Goal: Task Accomplishment & Management: Use online tool/utility

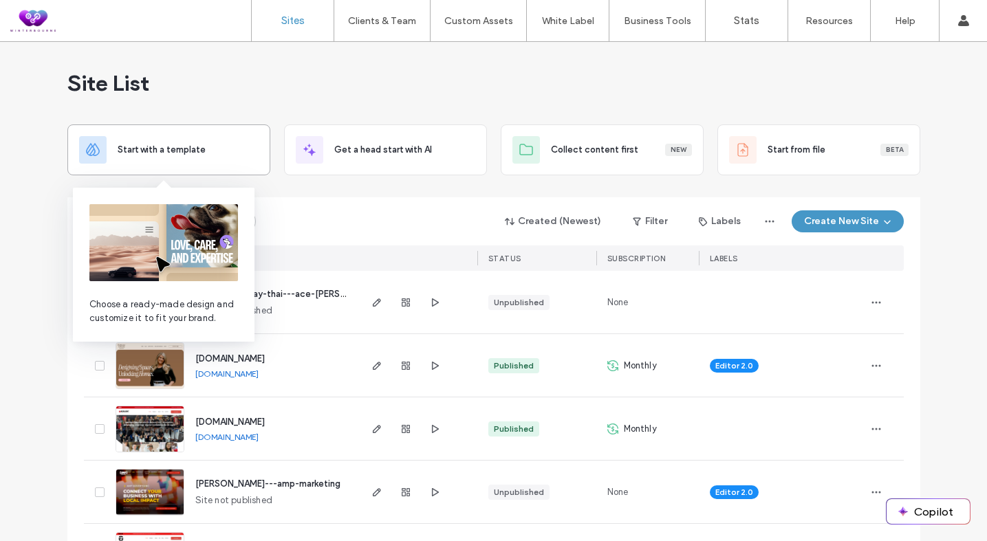
click at [166, 162] on div "Start with a template" at bounding box center [168, 150] width 179 height 28
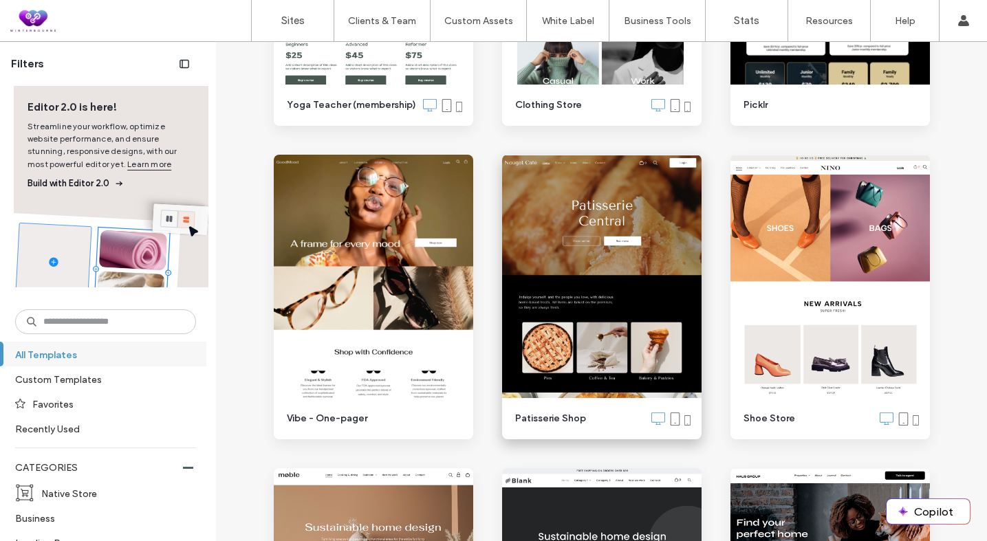
scroll to position [656, 0]
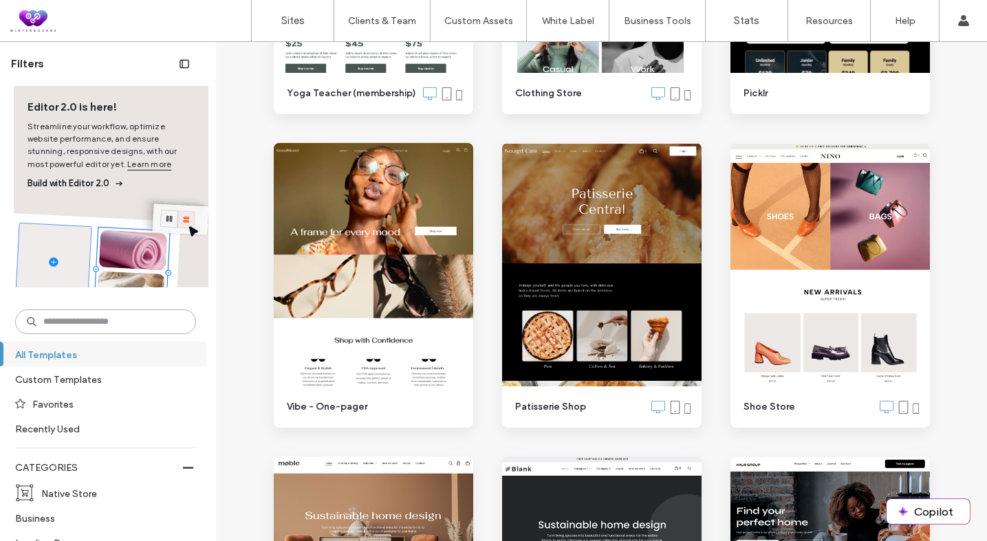
click at [69, 322] on input at bounding box center [105, 321] width 181 height 25
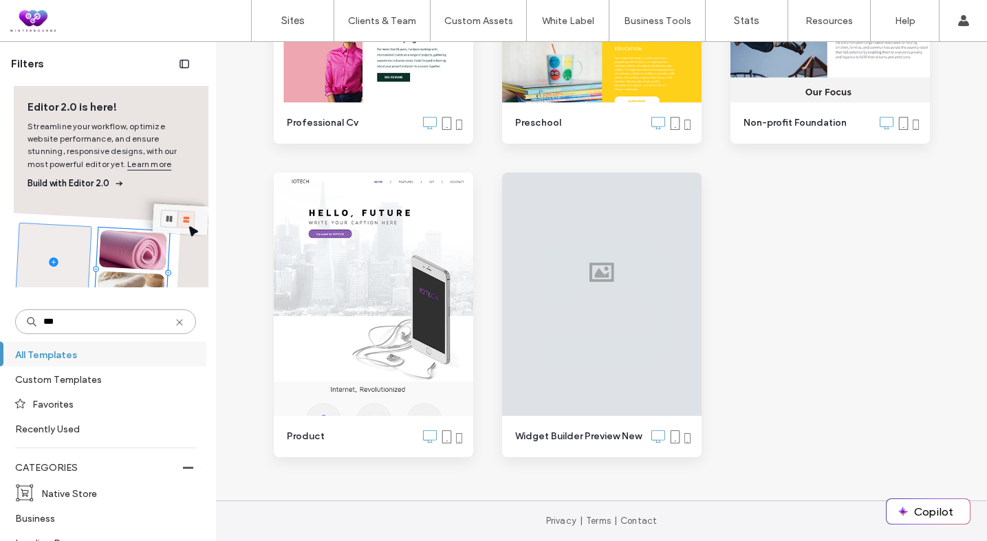
scroll to position [0, 0]
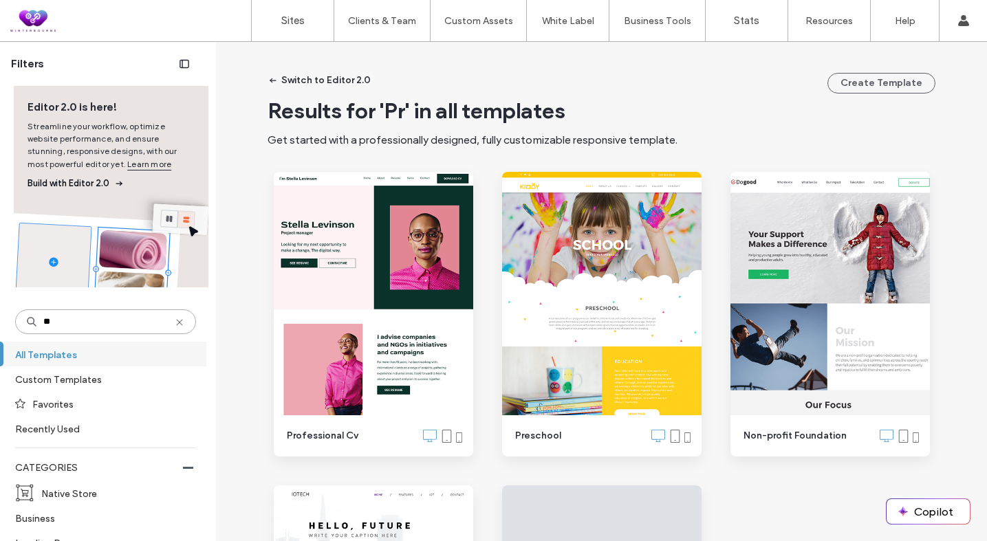
type input "*"
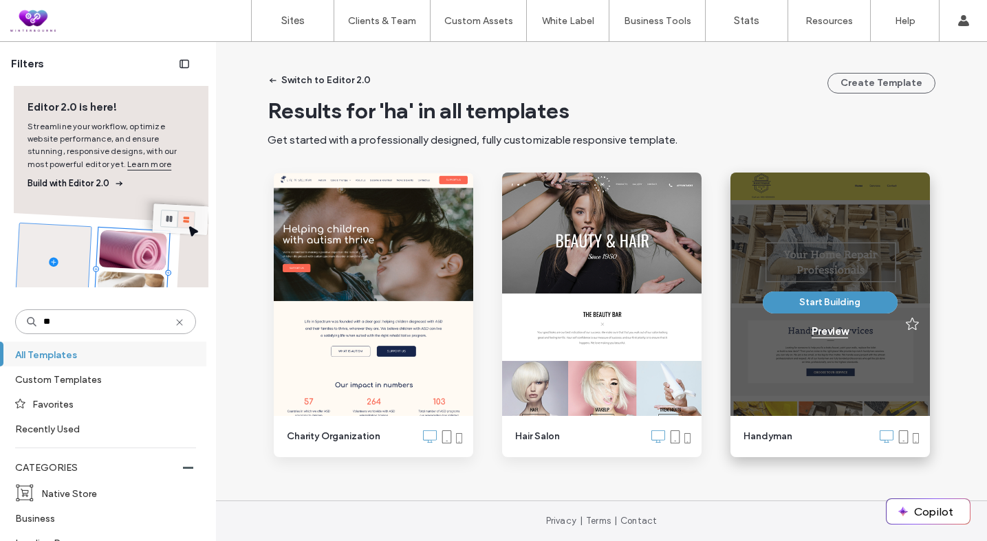
type input "**"
click at [824, 329] on div "Preview" at bounding box center [829, 331] width 36 height 12
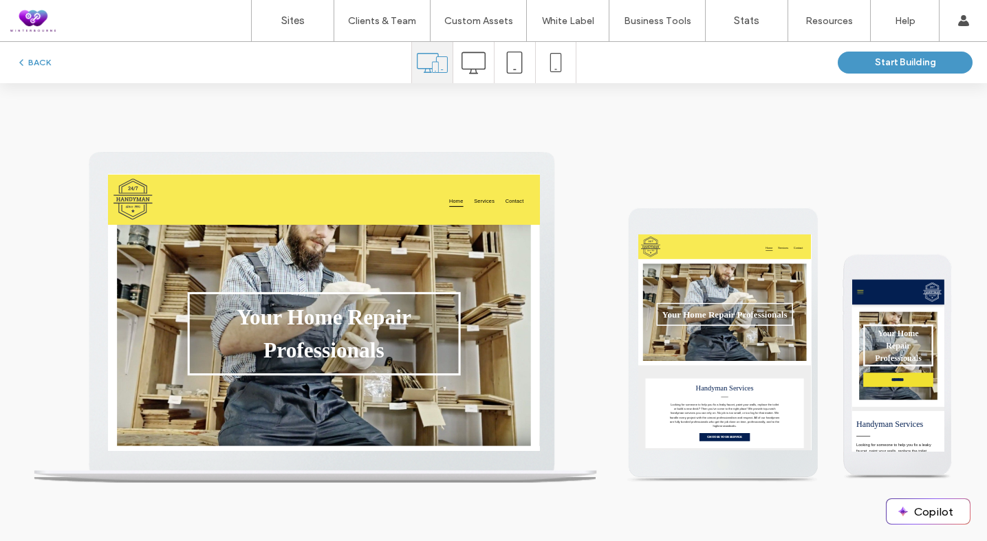
scroll to position [39, 0]
click at [884, 218] on span "Contact" at bounding box center [884, 224] width 35 height 23
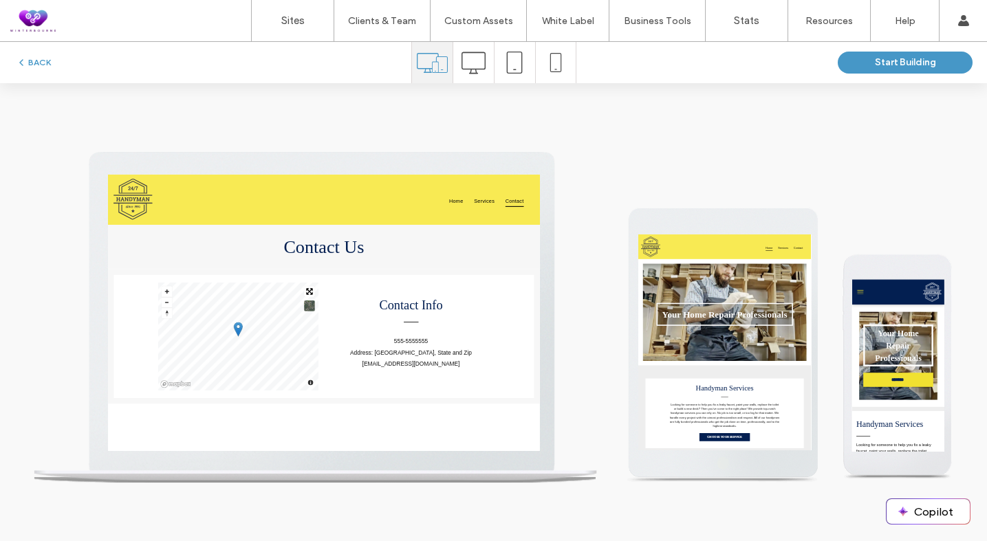
scroll to position [0, 0]
click at [831, 218] on span "Services" at bounding box center [826, 224] width 39 height 23
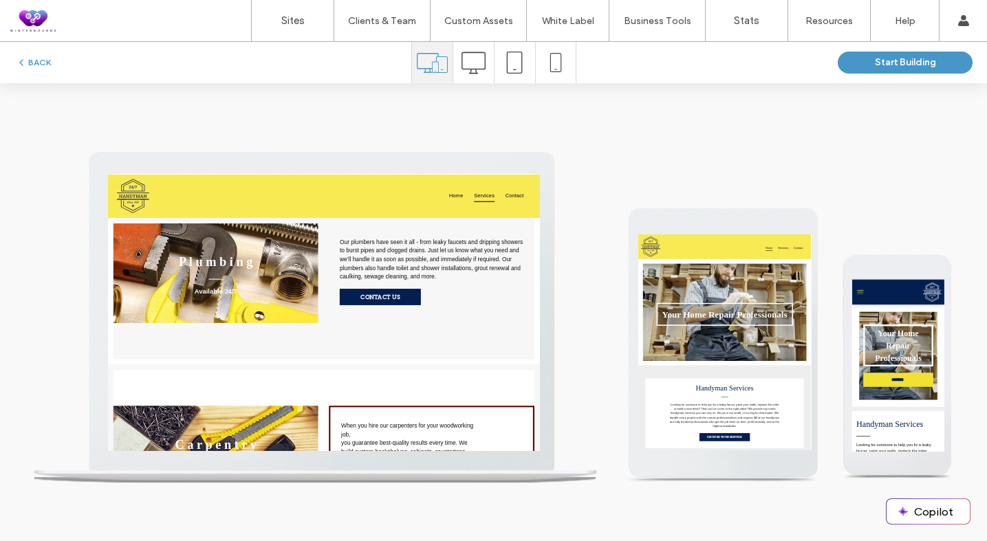
scroll to position [506, 0]
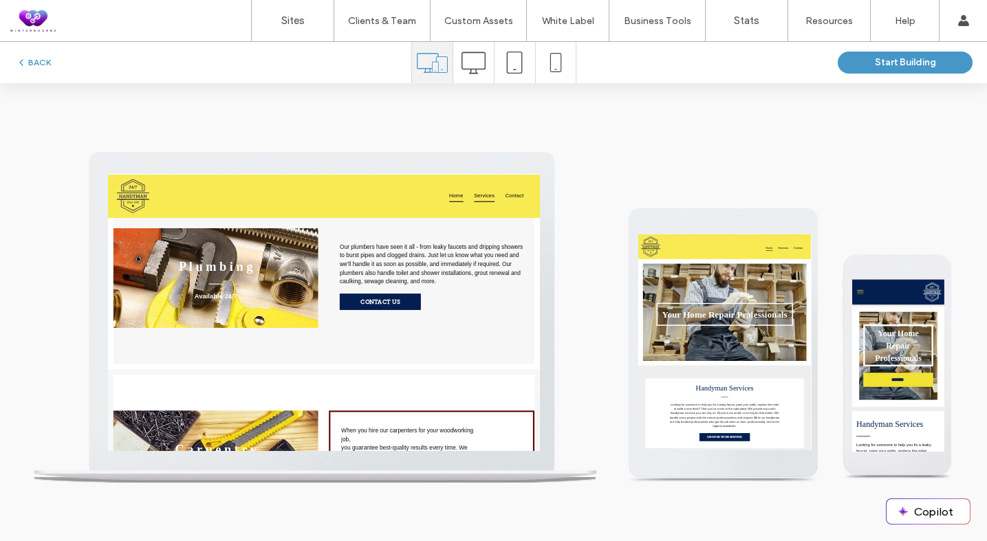
click at [768, 207] on span "Home" at bounding box center [773, 215] width 27 height 23
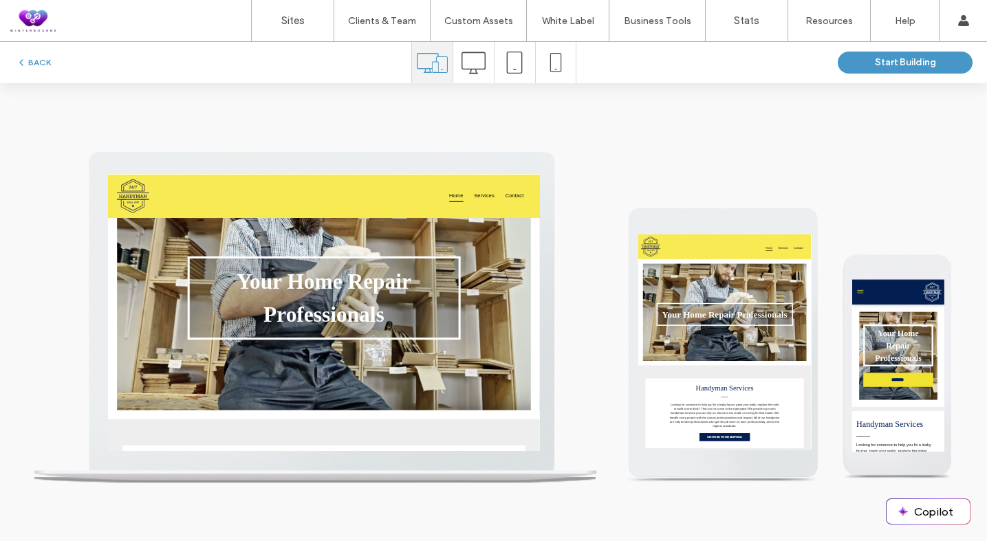
scroll to position [0, 0]
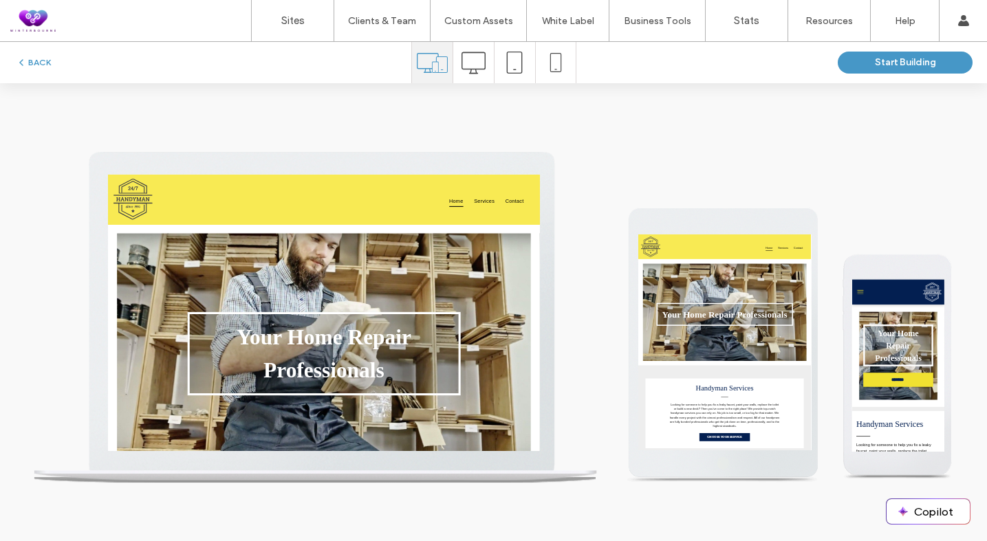
click at [556, 71] on icon at bounding box center [555, 62] width 19 height 19
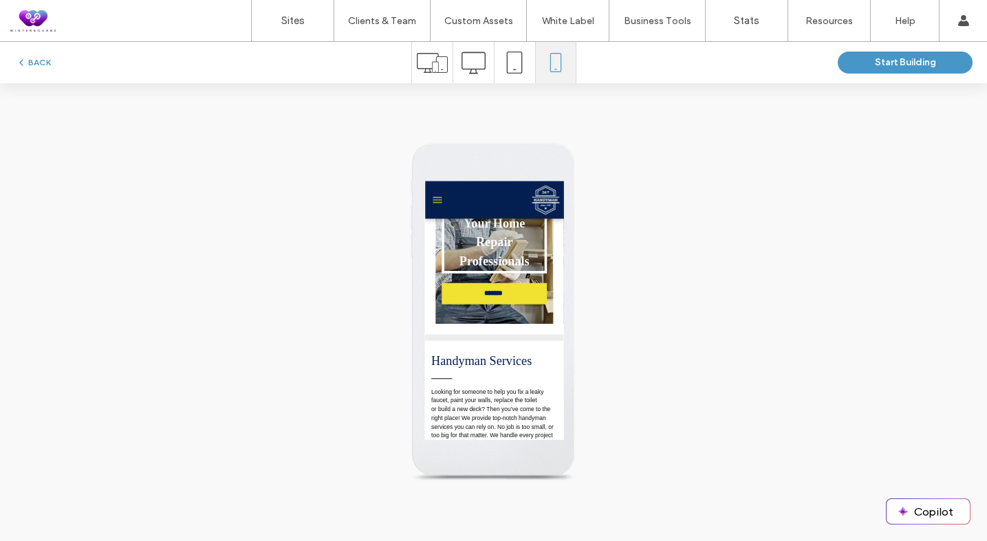
click at [450, 203] on button "menu" at bounding box center [445, 211] width 28 height 28
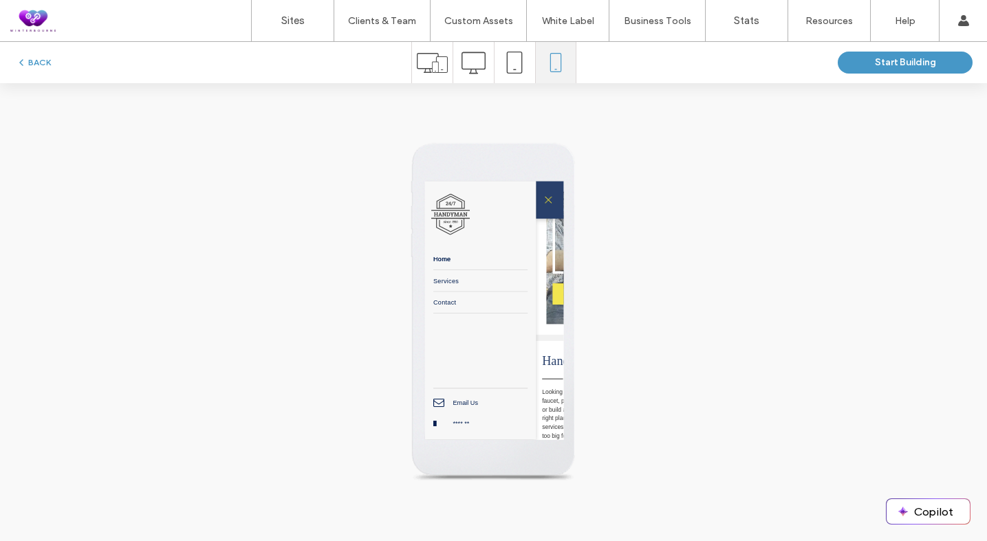
click at [450, 203] on img at bounding box center [467, 235] width 64 height 68
click at [622, 203] on button "menu" at bounding box center [628, 211] width 28 height 28
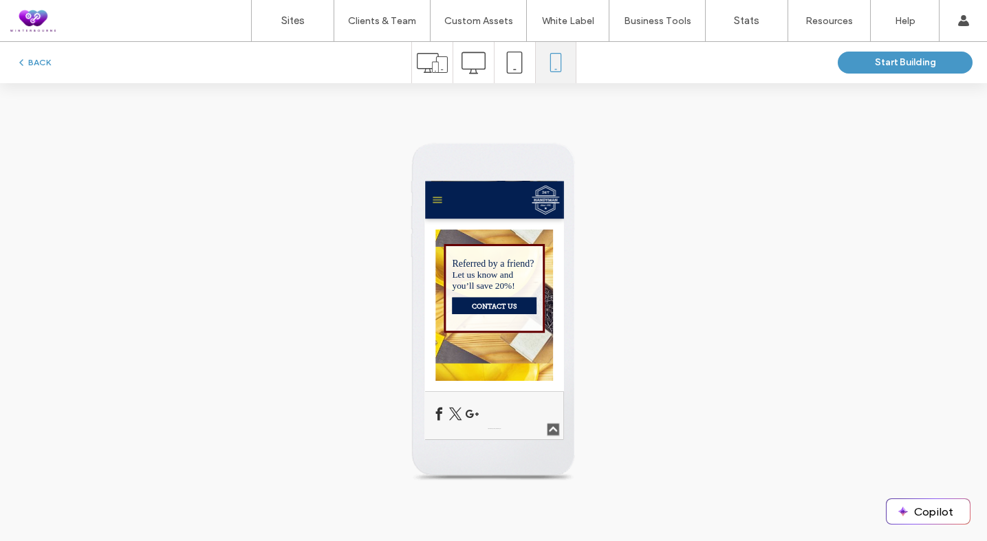
scroll to position [506, 0]
click at [738, 157] on div at bounding box center [493, 312] width 987 height 458
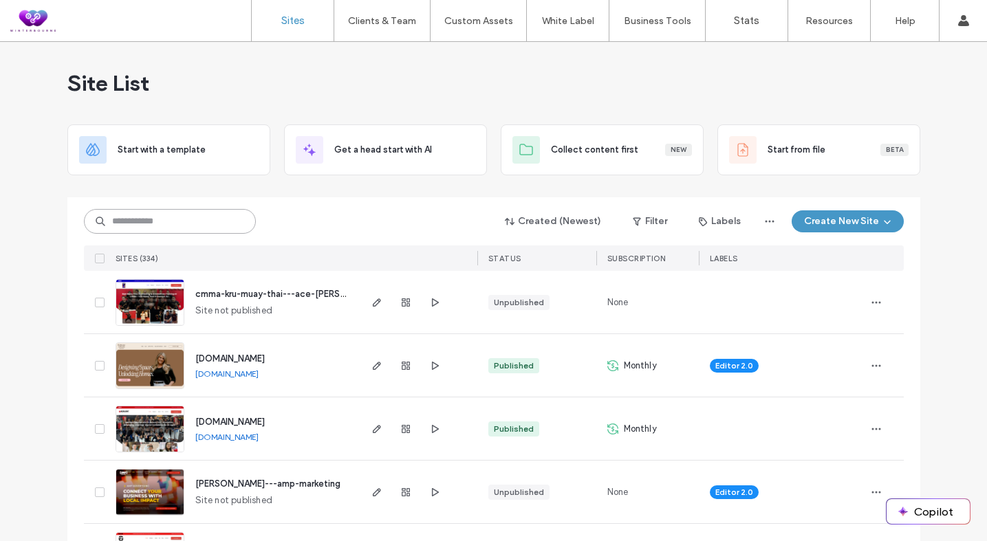
click at [165, 221] on input at bounding box center [170, 221] width 172 height 25
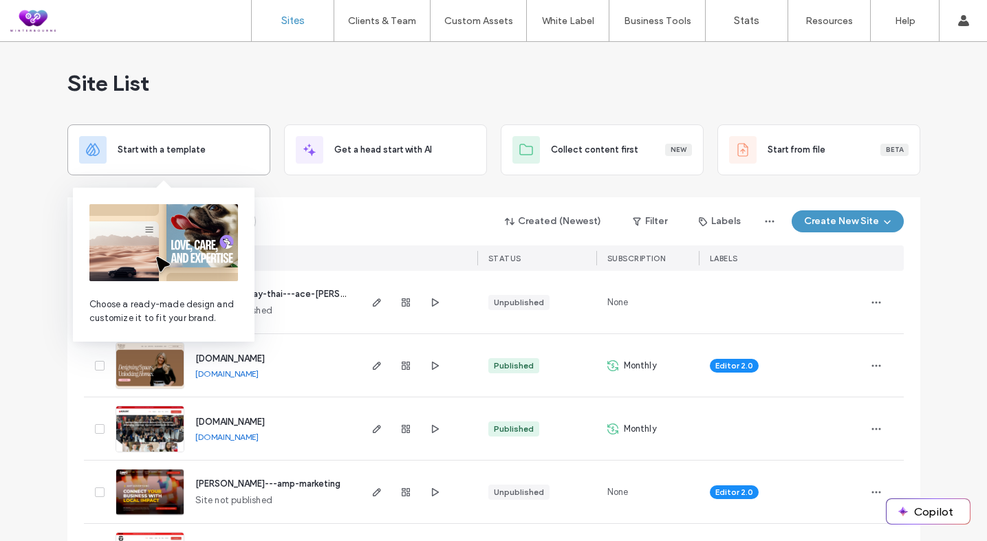
click at [161, 153] on span "Start with a template" at bounding box center [162, 150] width 88 height 14
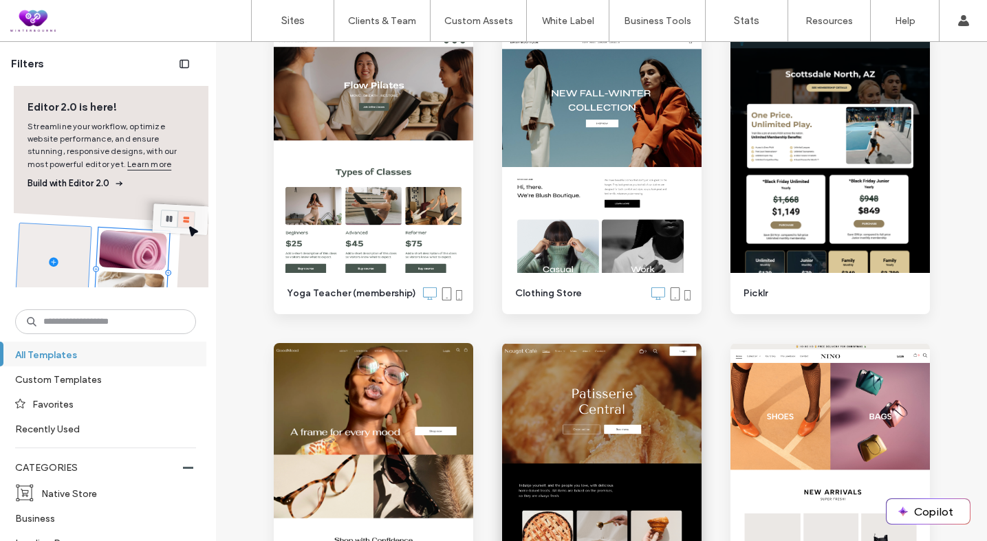
scroll to position [319, 0]
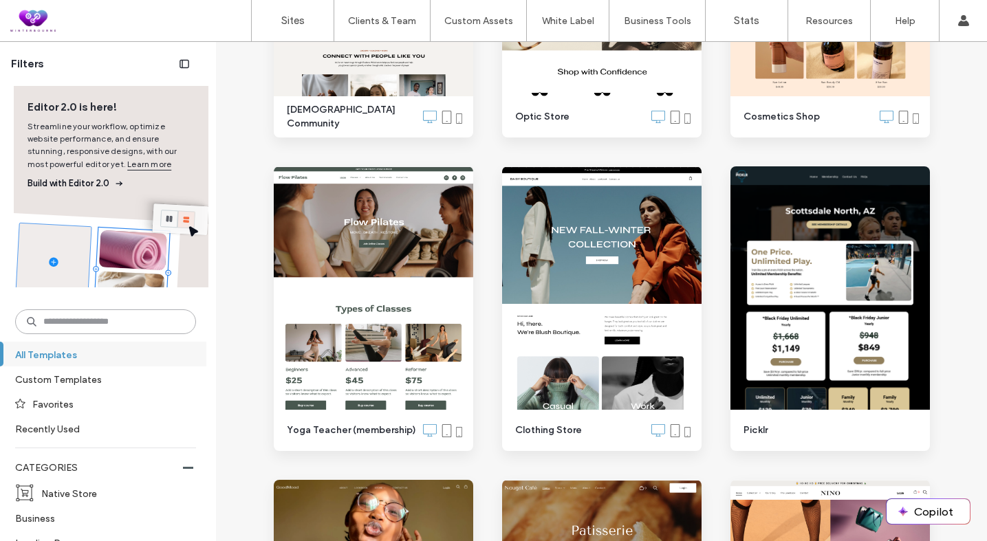
click at [131, 320] on input at bounding box center [105, 321] width 181 height 25
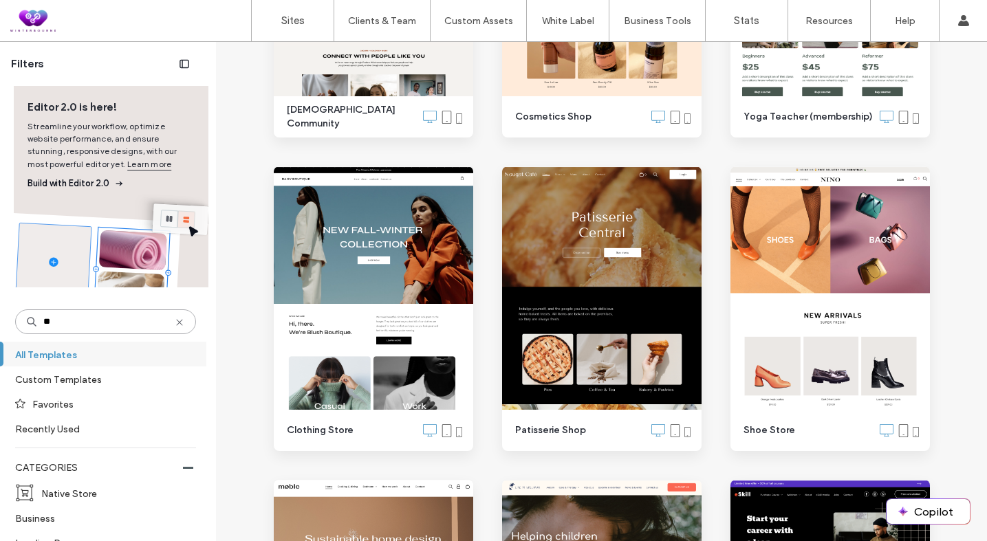
scroll to position [0, 0]
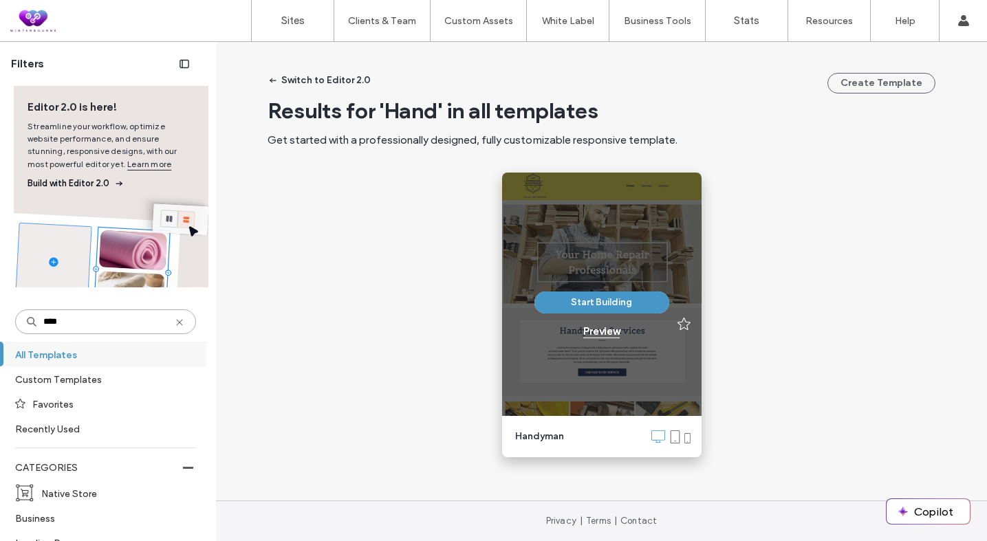
type input "****"
click at [594, 329] on div "Preview" at bounding box center [601, 331] width 36 height 12
